Goal: Transaction & Acquisition: Purchase product/service

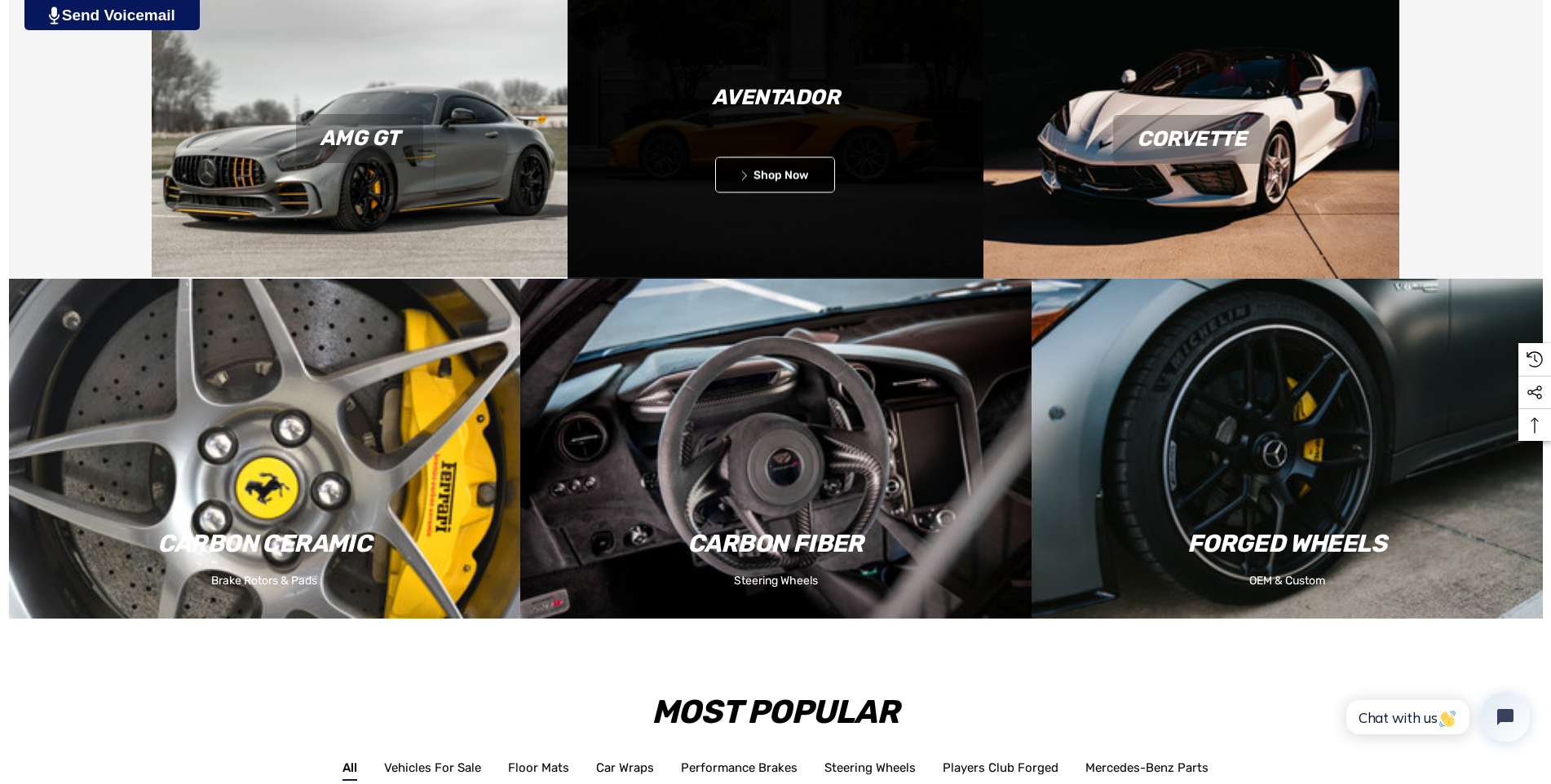
scroll to position [1467, 0]
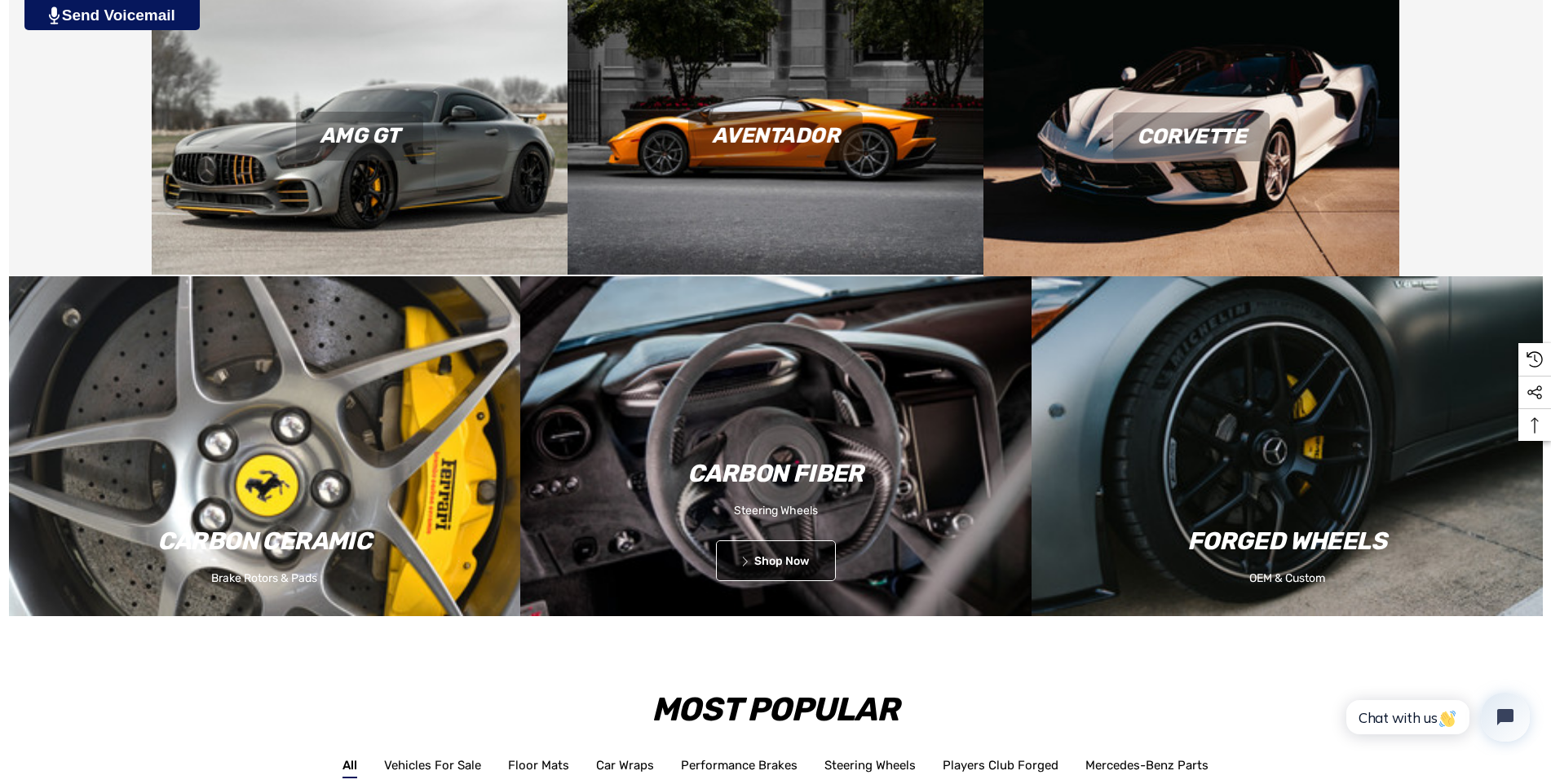
click at [777, 511] on p "Steering Wheels" at bounding box center [776, 511] width 512 height 21
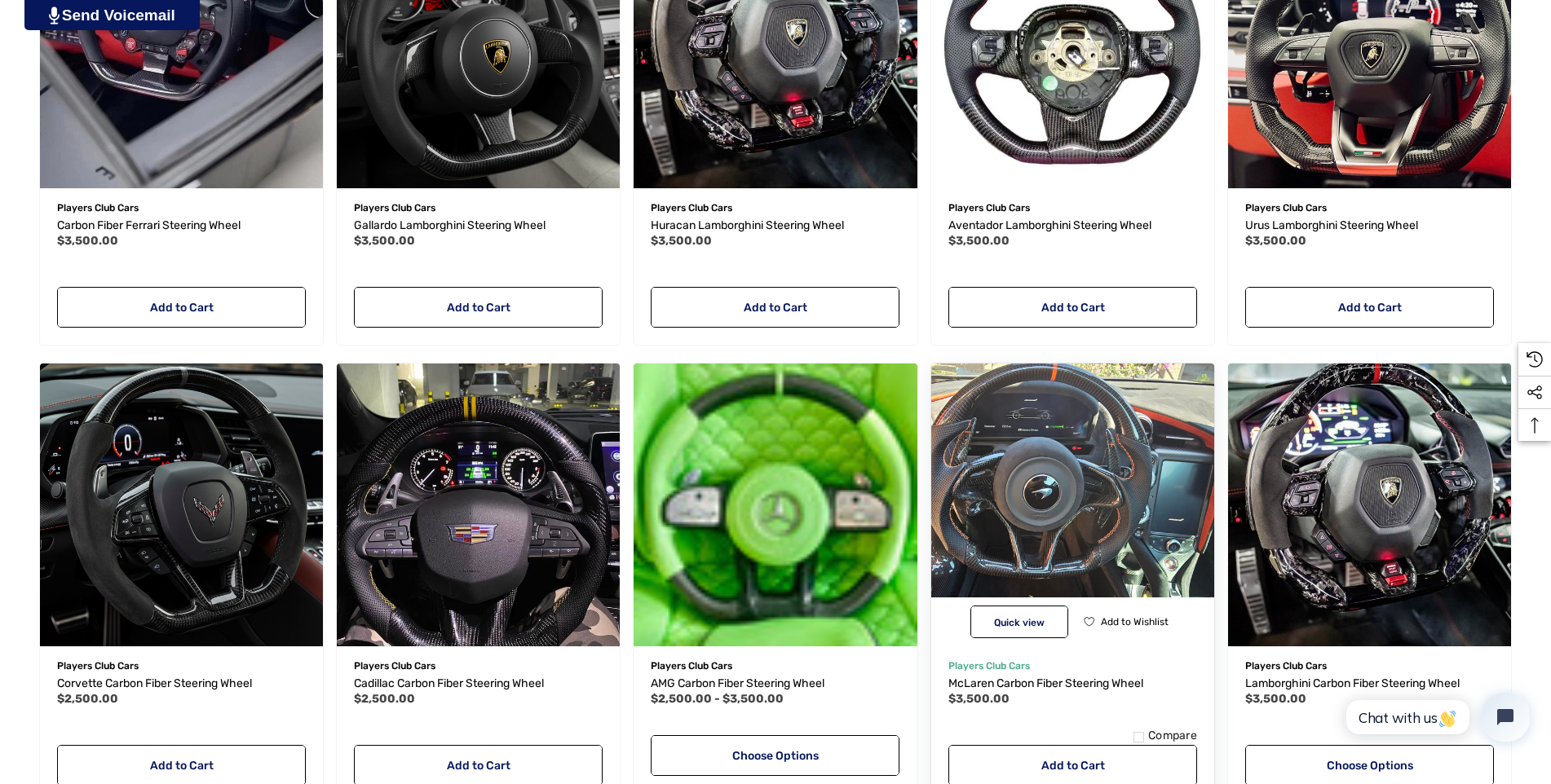
scroll to position [734, 0]
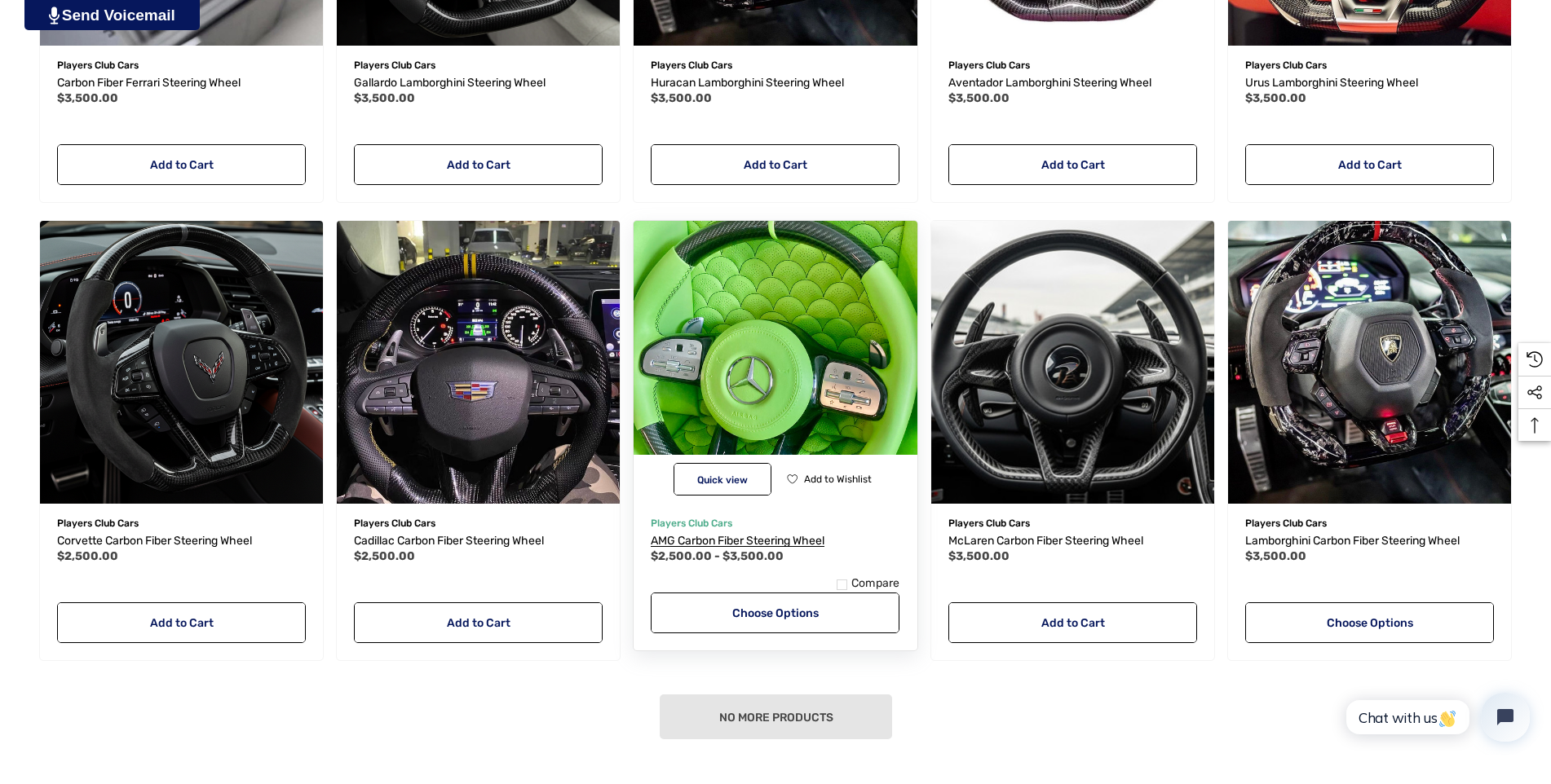
click at [749, 540] on span "AMG Carbon Fiber Steering Wheel" at bounding box center [737, 541] width 174 height 14
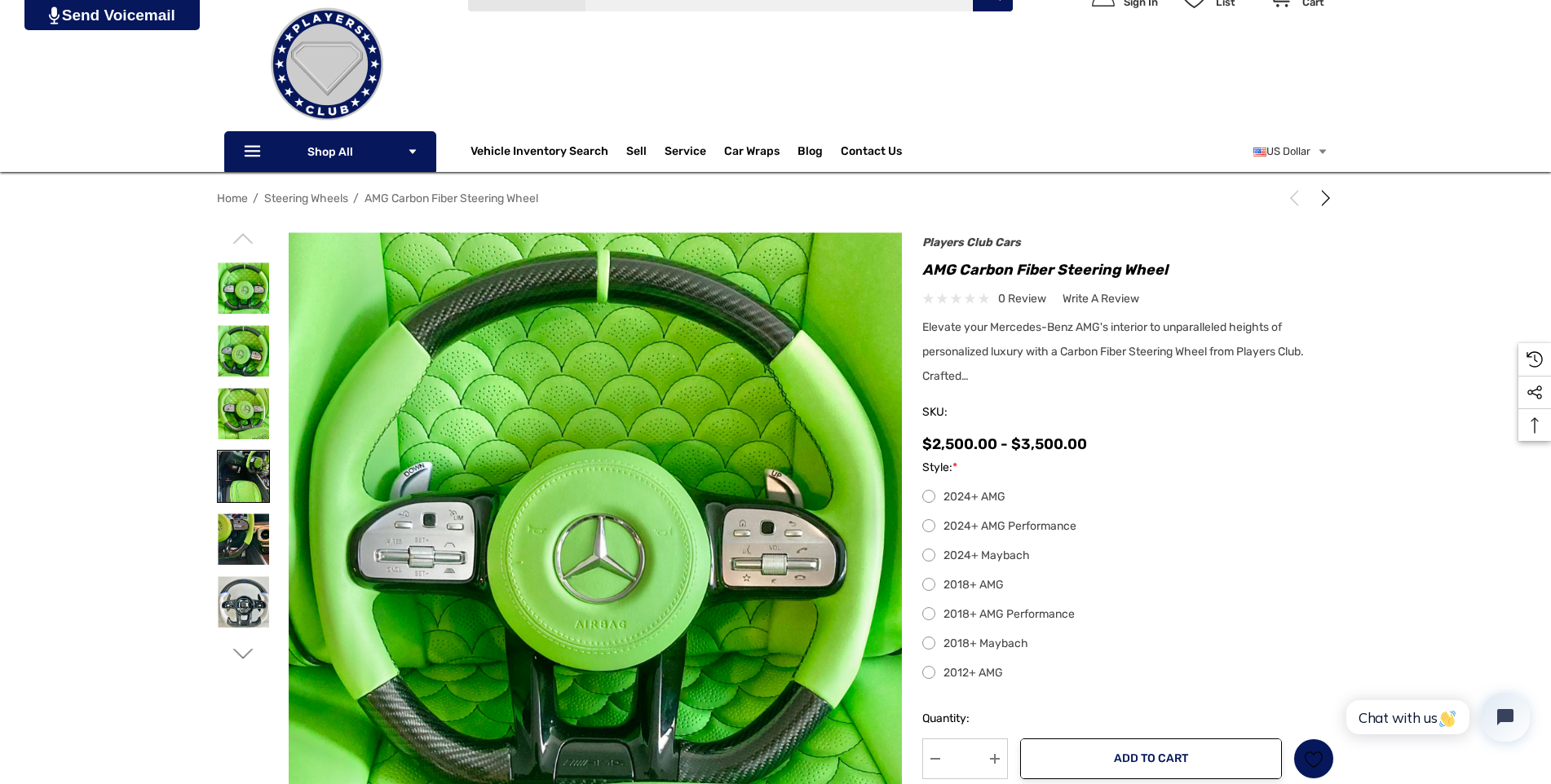
click at [246, 470] on img at bounding box center [242, 476] width 51 height 51
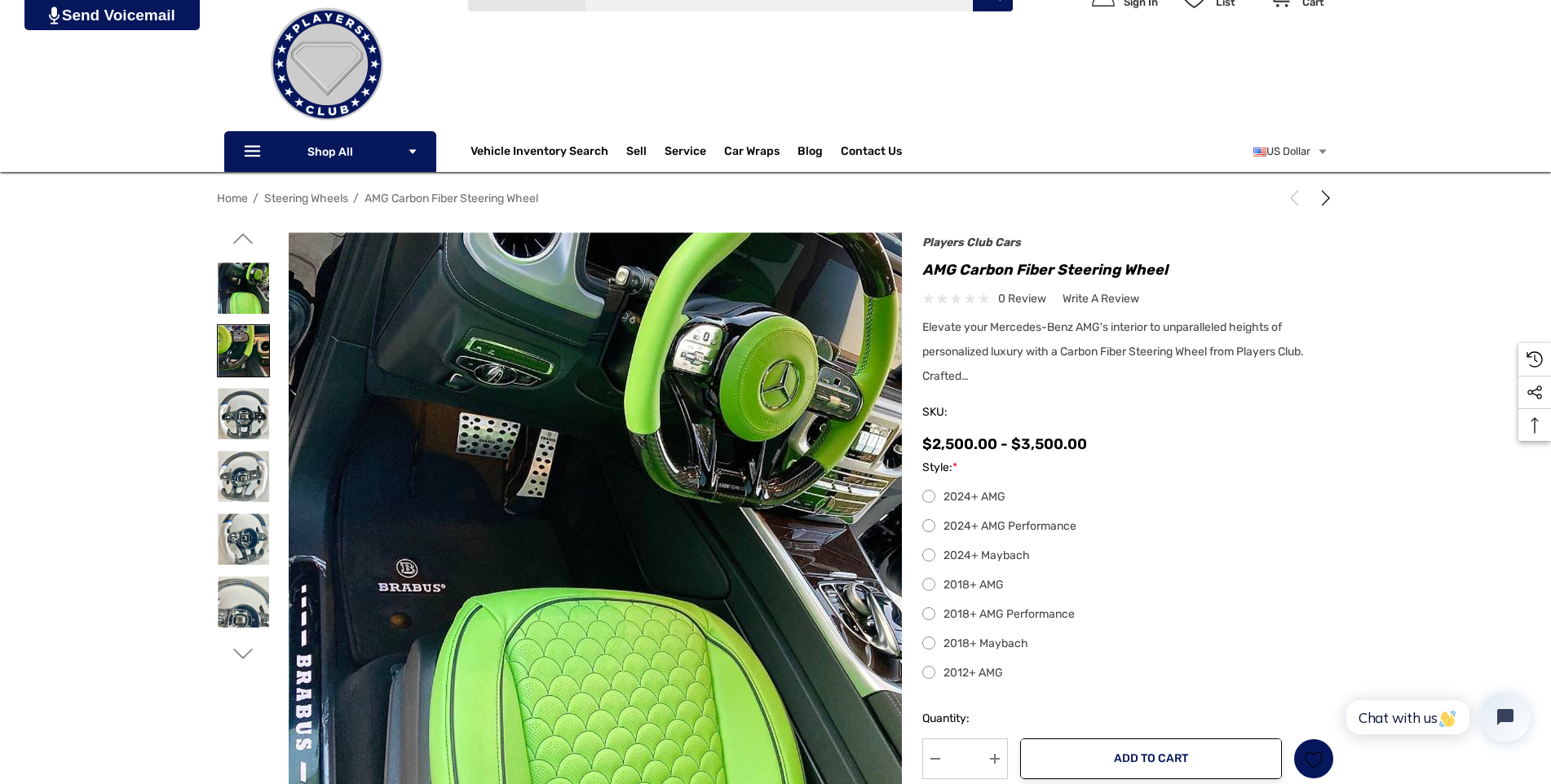
click at [235, 345] on img at bounding box center [242, 350] width 51 height 51
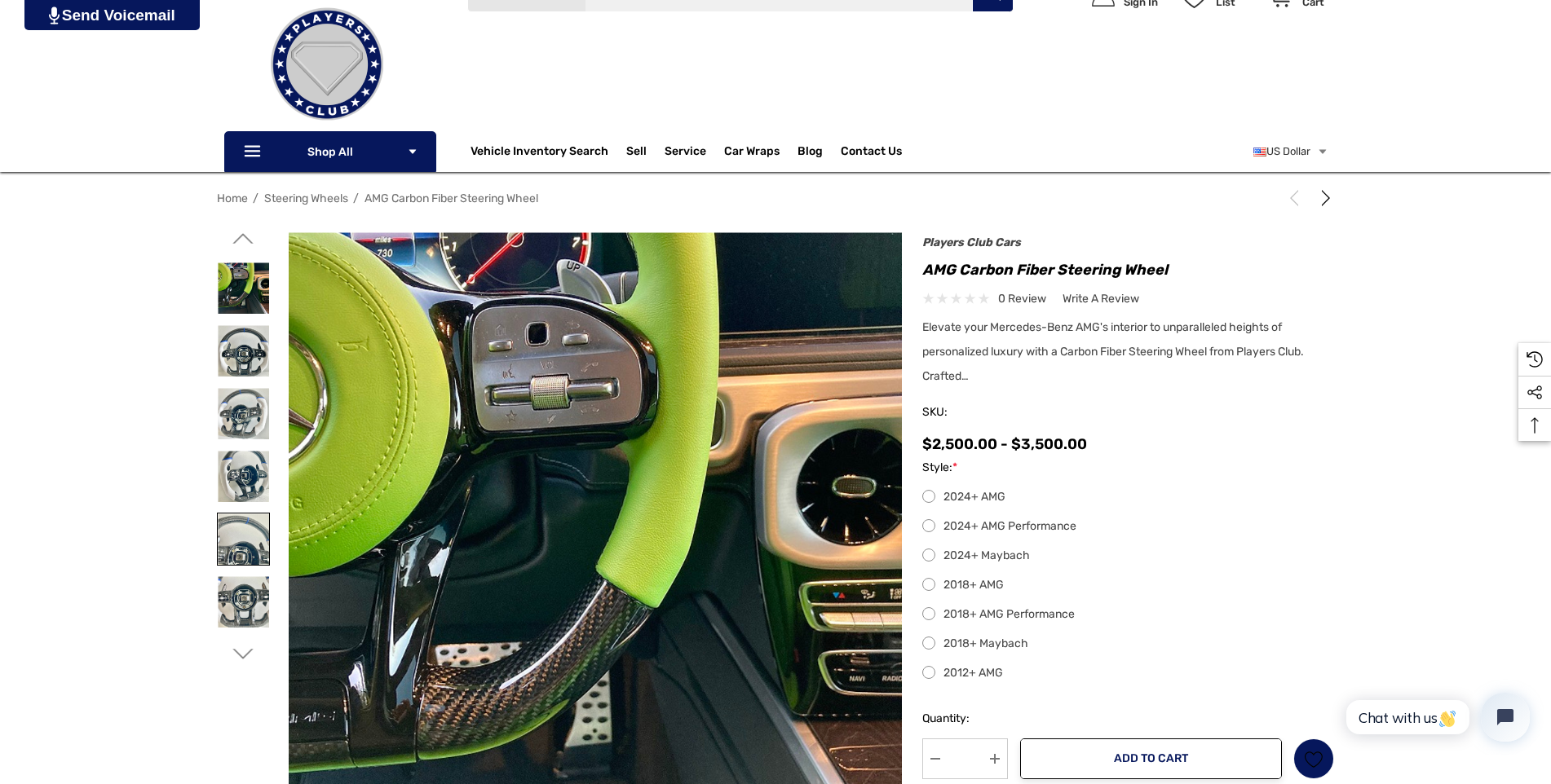
click at [244, 553] on img at bounding box center [242, 538] width 51 height 51
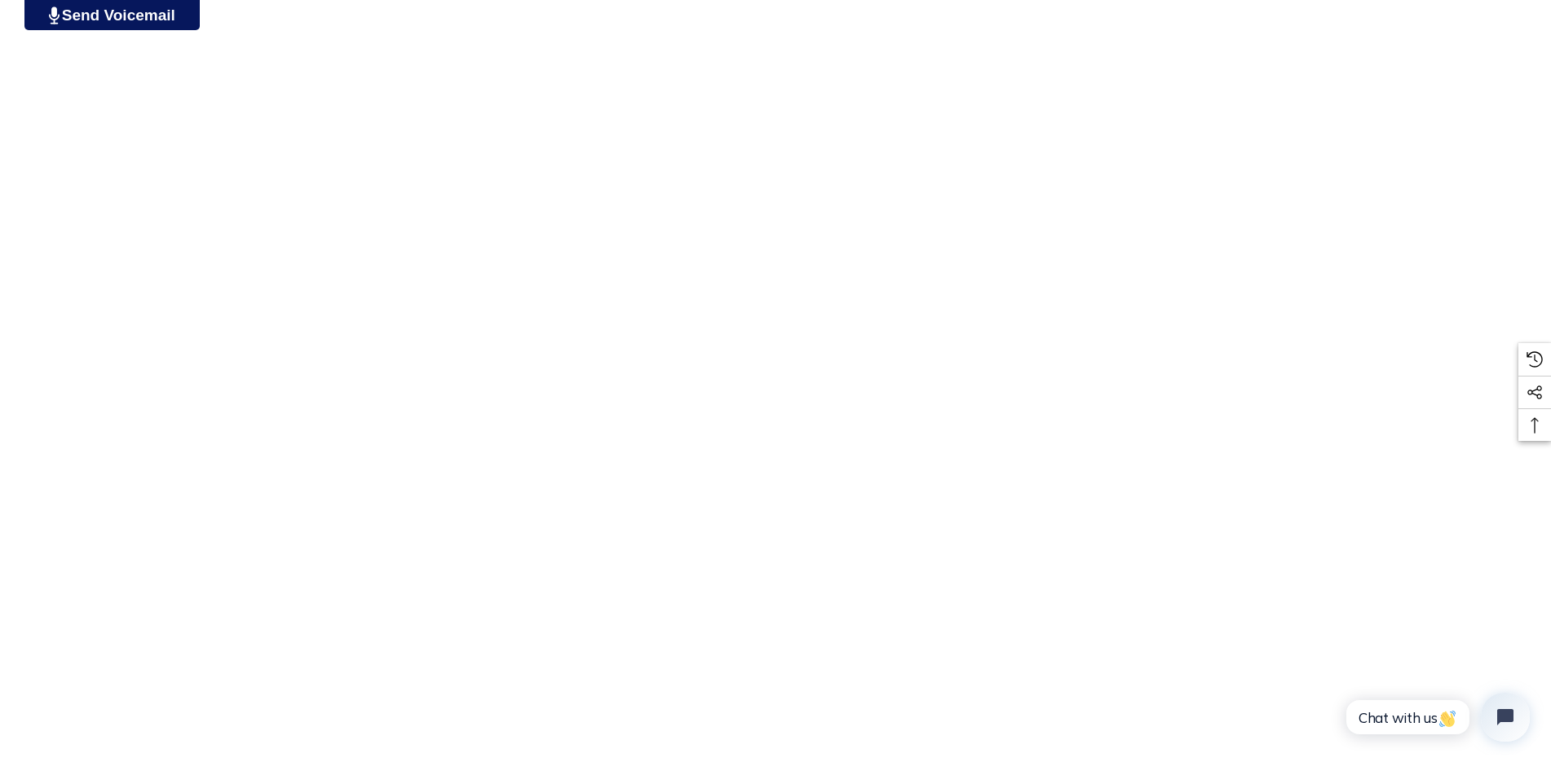
scroll to position [2038, 0]
